Goal: Information Seeking & Learning: Find specific fact

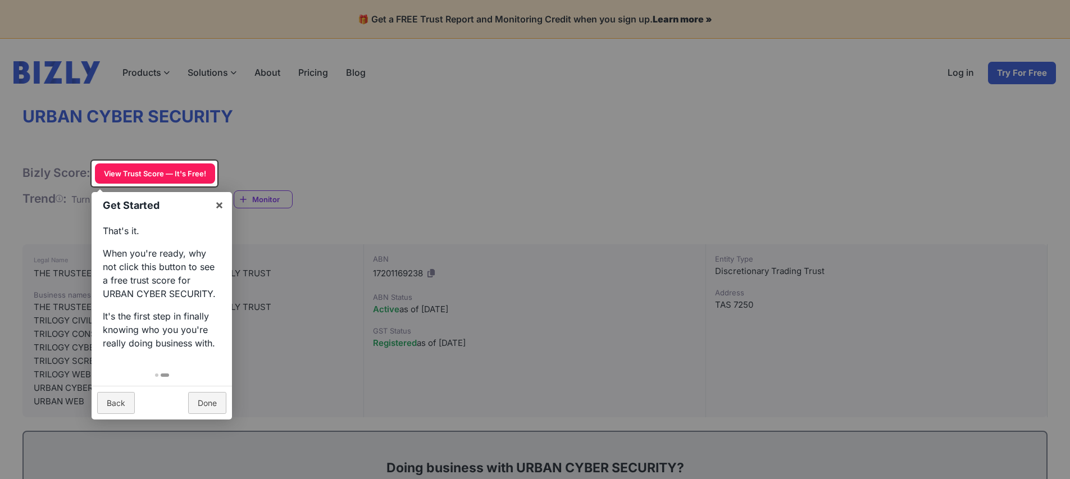
click at [199, 401] on link "Done" at bounding box center [207, 403] width 38 height 22
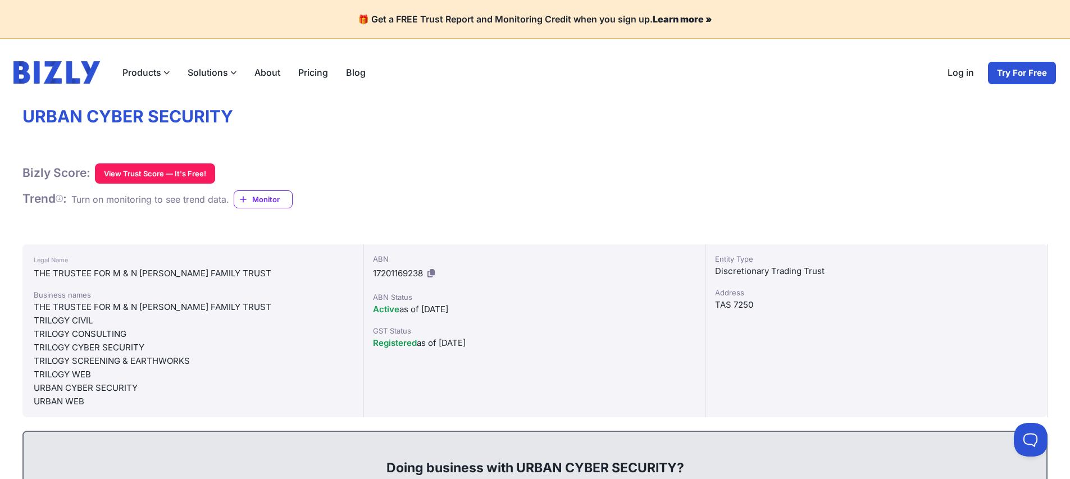
click at [466, 308] on div "Active as of [DATE]" at bounding box center [534, 309] width 323 height 13
click at [431, 275] on icon at bounding box center [431, 273] width 7 height 8
copy div "Active as of [DATE]"
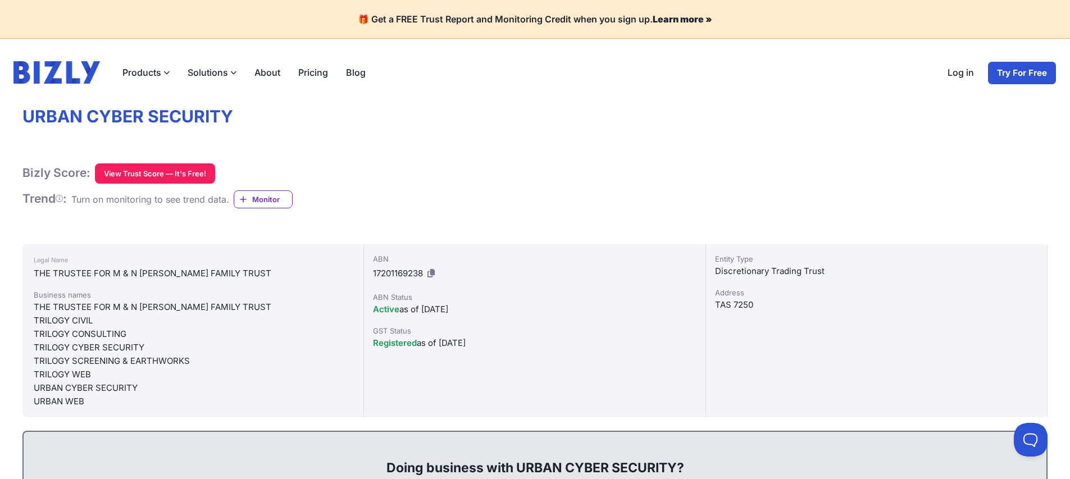
click at [394, 266] on div "ABN 17201169238" at bounding box center [534, 267] width 323 height 29
click at [256, 269] on div "THE TRUSTEE FOR M & N [PERSON_NAME] FAMILY TRUST" at bounding box center [193, 273] width 319 height 13
drag, startPoint x: 371, startPoint y: 273, endPoint x: 388, endPoint y: 274, distance: 16.9
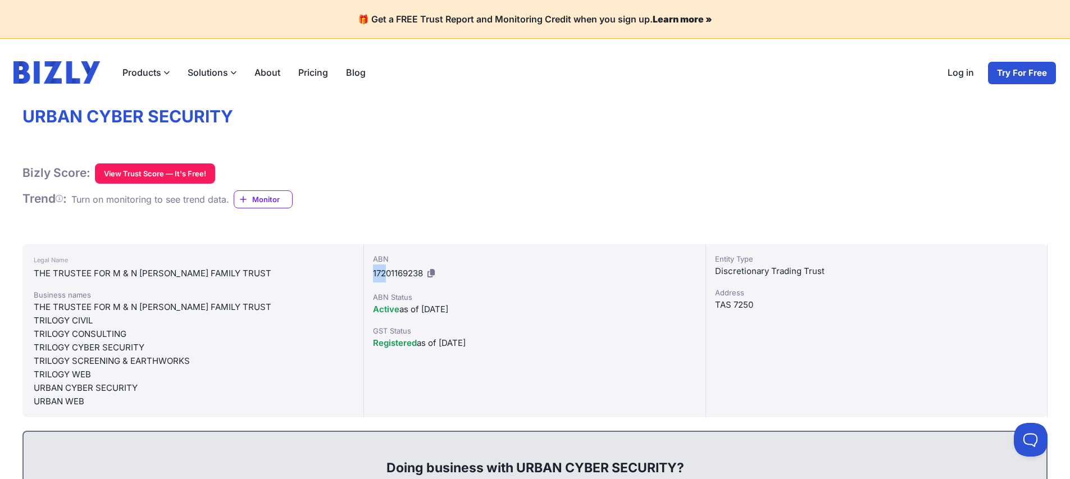
click at [388, 274] on div "ABN 17201169238 ABN Status Active as of [DATE] GST Status Registered as of [DAT…" at bounding box center [535, 330] width 342 height 173
click at [388, 274] on span "17201169238" at bounding box center [398, 273] width 50 height 11
click at [617, 314] on div "Active as of [DATE]" at bounding box center [534, 309] width 323 height 13
click at [751, 304] on div "TAS 7250" at bounding box center [876, 304] width 323 height 13
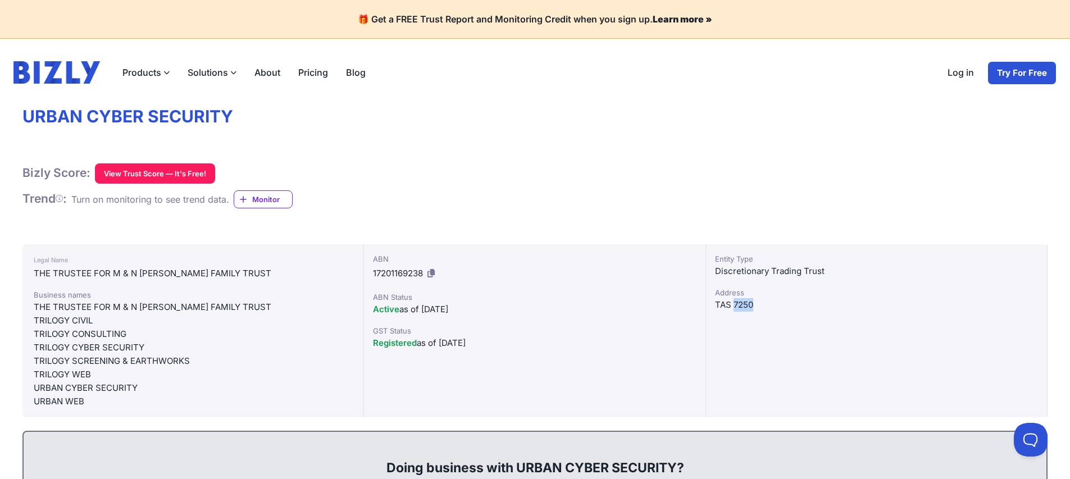
click at [751, 304] on div "TAS 7250" at bounding box center [876, 304] width 323 height 13
click at [81, 274] on div "THE TRUSTEE FOR M & N [PERSON_NAME] FAMILY TRUST" at bounding box center [193, 273] width 319 height 13
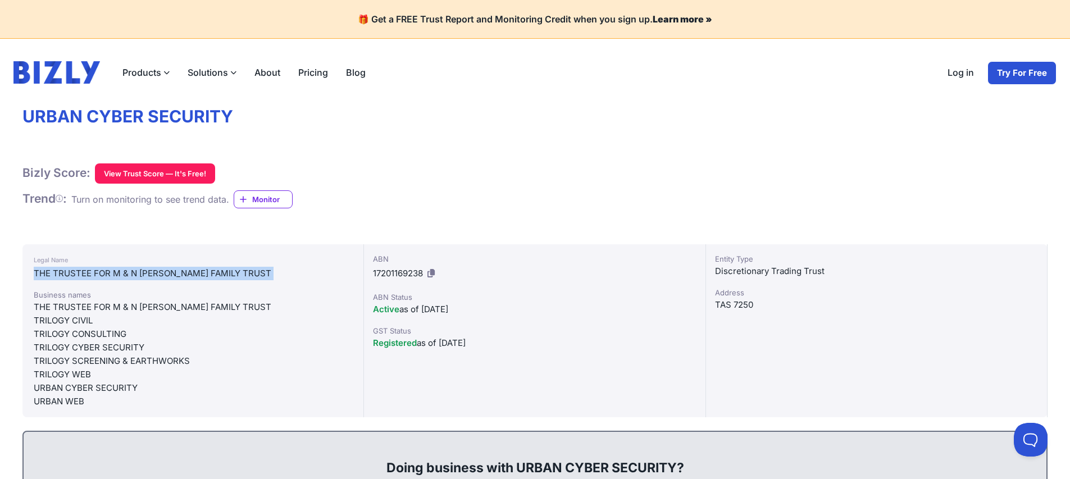
click at [81, 274] on div "THE TRUSTEE FOR M & N [PERSON_NAME] FAMILY TRUST" at bounding box center [193, 273] width 319 height 13
copy div "THE TRUSTEE FOR M & N [PERSON_NAME] FAMILY TRUST"
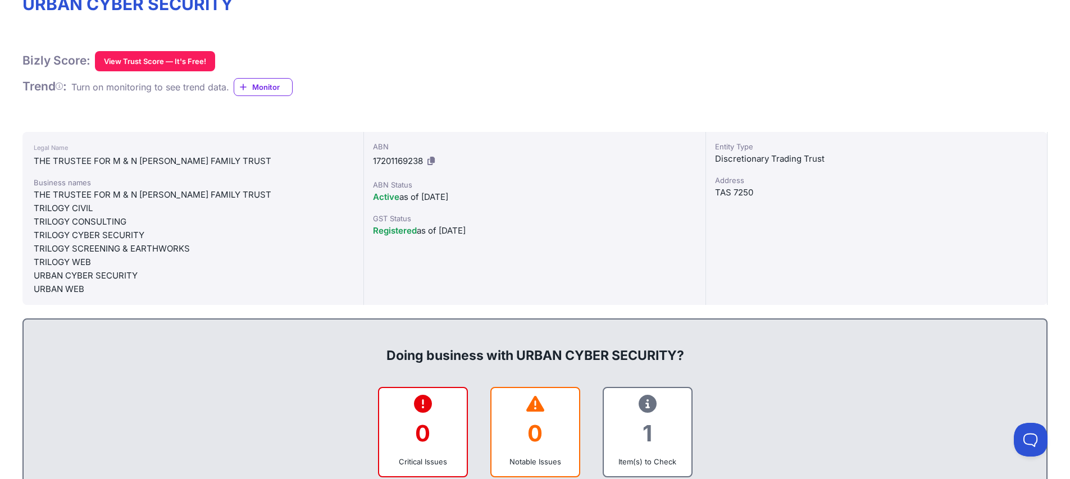
click at [89, 289] on div "URBAN WEB" at bounding box center [193, 289] width 319 height 13
